Goal: Check status: Check status

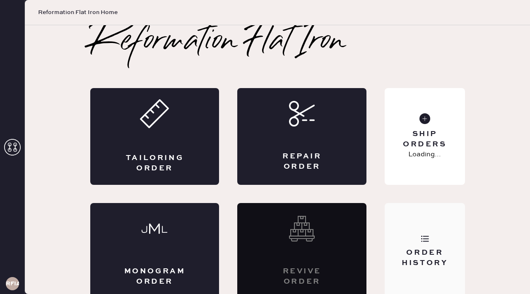
click at [408, 274] on div "Order History" at bounding box center [424, 251] width 80 height 97
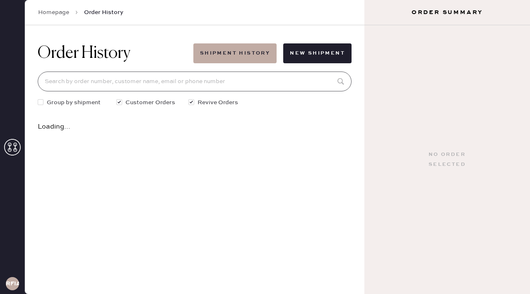
click at [251, 75] on input at bounding box center [195, 82] width 314 height 20
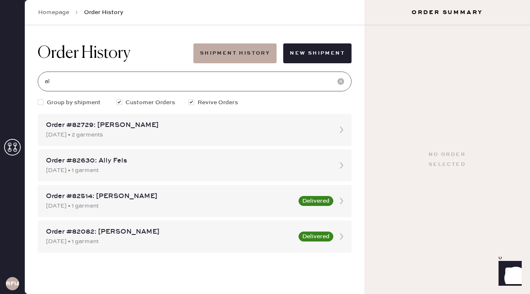
type input "al"
click at [166, 43] on div "Order History Shipment History New Shipment" at bounding box center [195, 53] width 314 height 20
click at [180, 169] on div "[DATE] • 1 garment" at bounding box center [187, 170] width 282 height 9
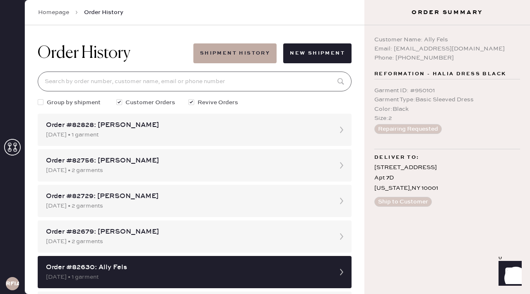
click at [211, 79] on input at bounding box center [195, 82] width 314 height 20
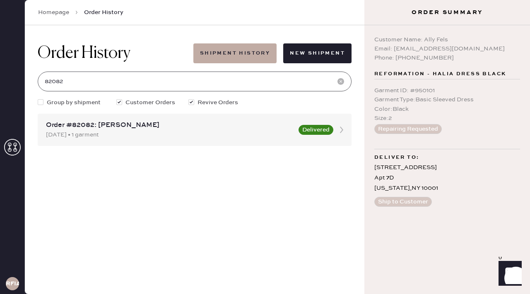
type input "82082"
